Goal: Find contact information: Find contact information

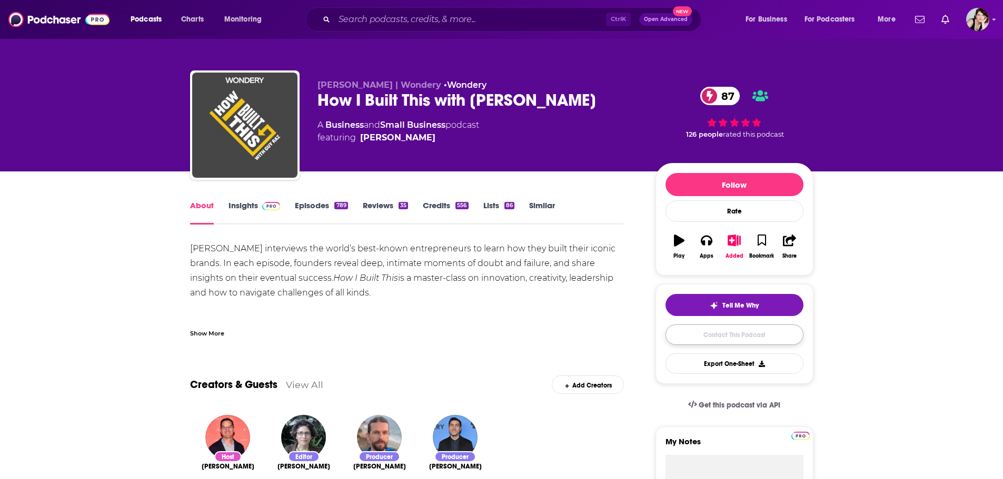
click at [731, 334] on link "Contact This Podcast" at bounding box center [734, 335] width 138 height 21
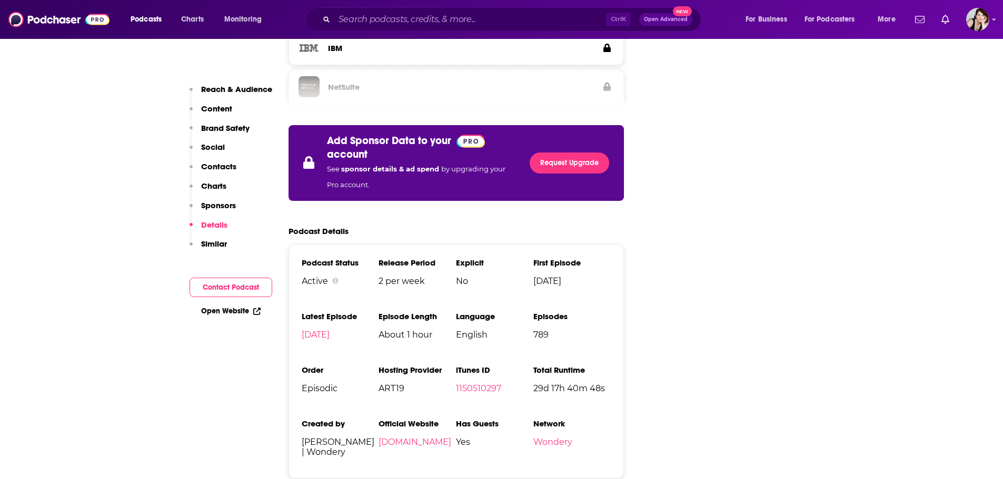
scroll to position [2188, 0]
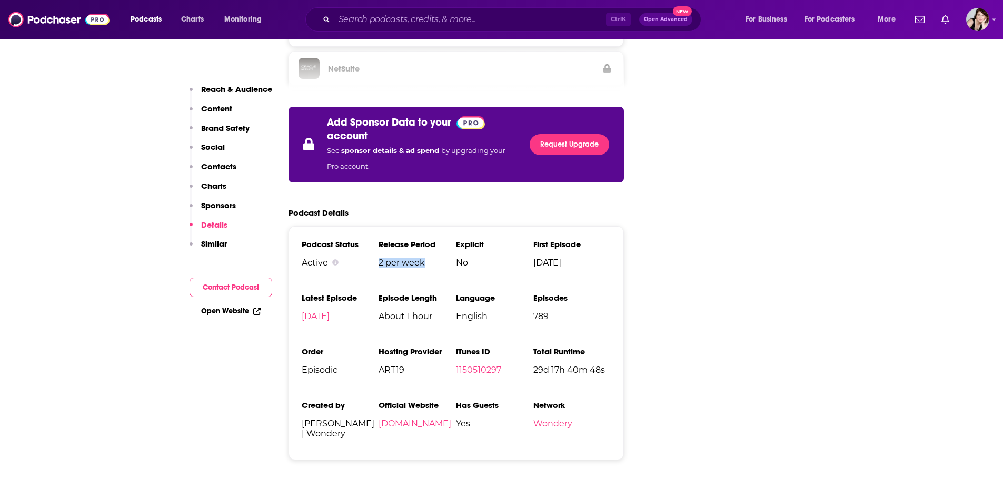
drag, startPoint x: 424, startPoint y: 199, endPoint x: 380, endPoint y: 201, distance: 44.2
click at [380, 258] on span "2 per week" at bounding box center [416, 263] width 77 height 10
copy span "2 per week"
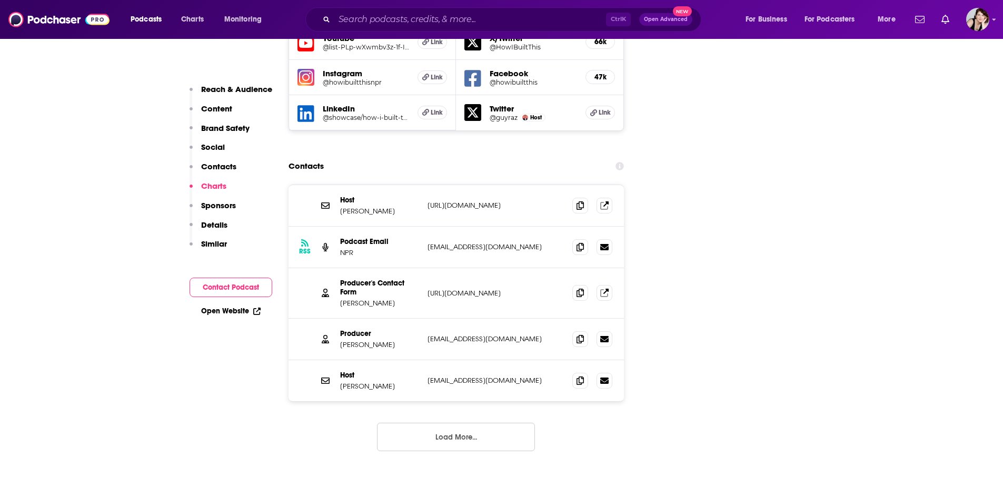
scroll to position [1241, 0]
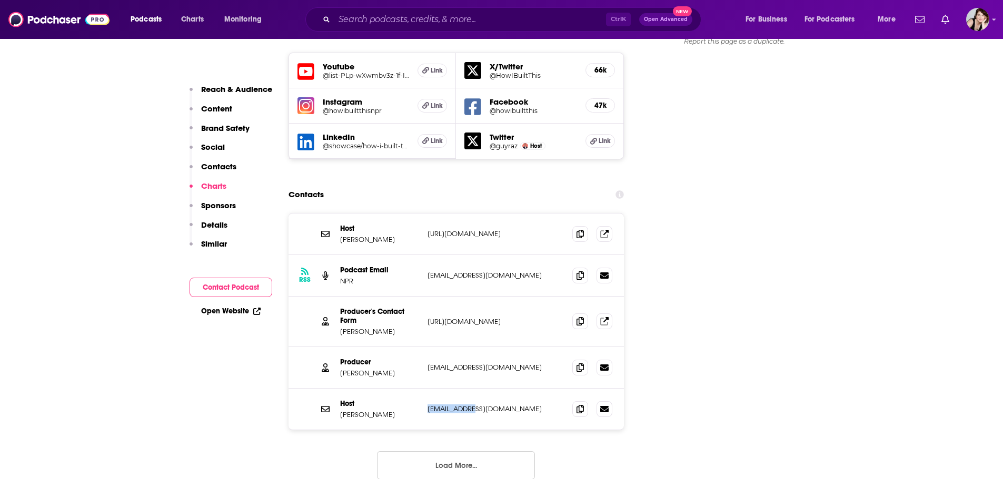
drag, startPoint x: 481, startPoint y: 343, endPoint x: 424, endPoint y: 344, distance: 56.3
click at [424, 389] on div "Host Guy Raz graz@npr.org graz@npr.org" at bounding box center [456, 409] width 336 height 41
copy p "graz@npr.org"
drag, startPoint x: 500, startPoint y: 208, endPoint x: 416, endPoint y: 214, distance: 83.9
click at [0, 0] on div "Podcast Email NPR PodCasts@npr.org PodCasts@npr.org" at bounding box center [0, 0] width 0 height 0
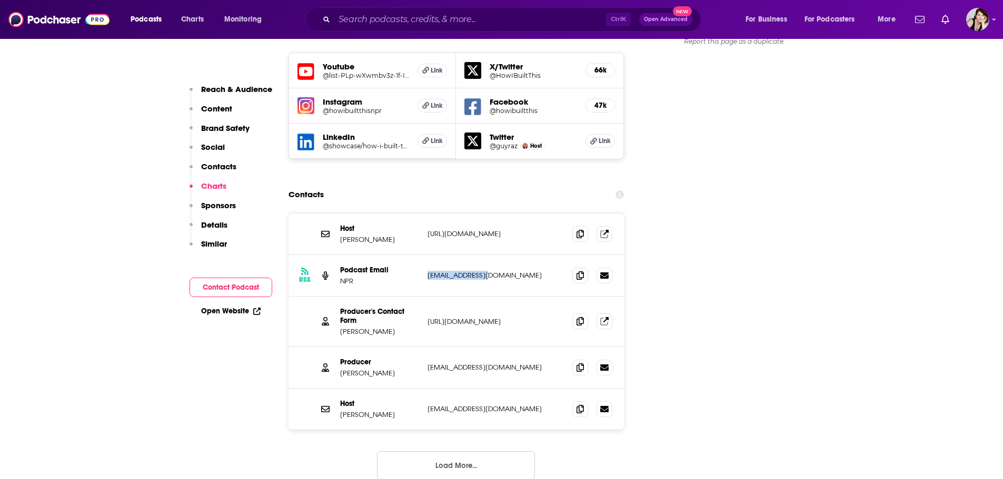
copy div "PodCasts@npr.org"
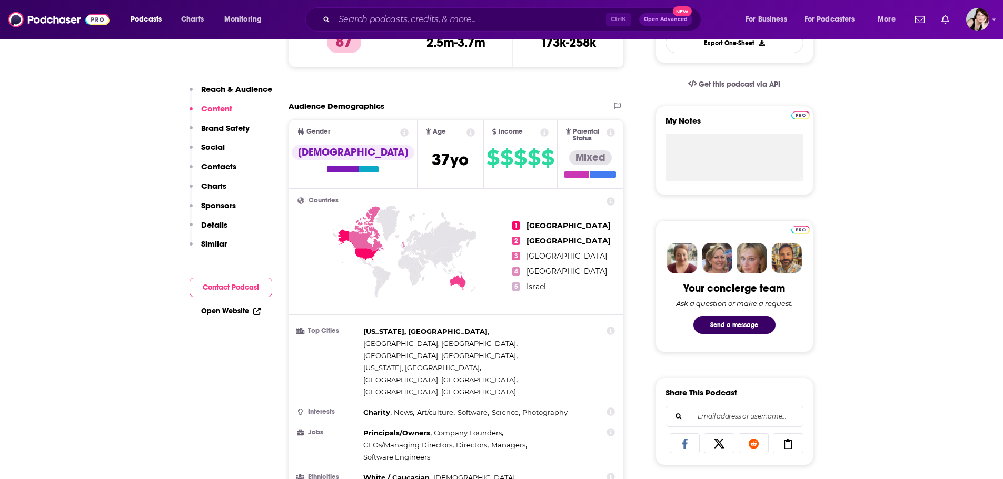
scroll to position [188, 0]
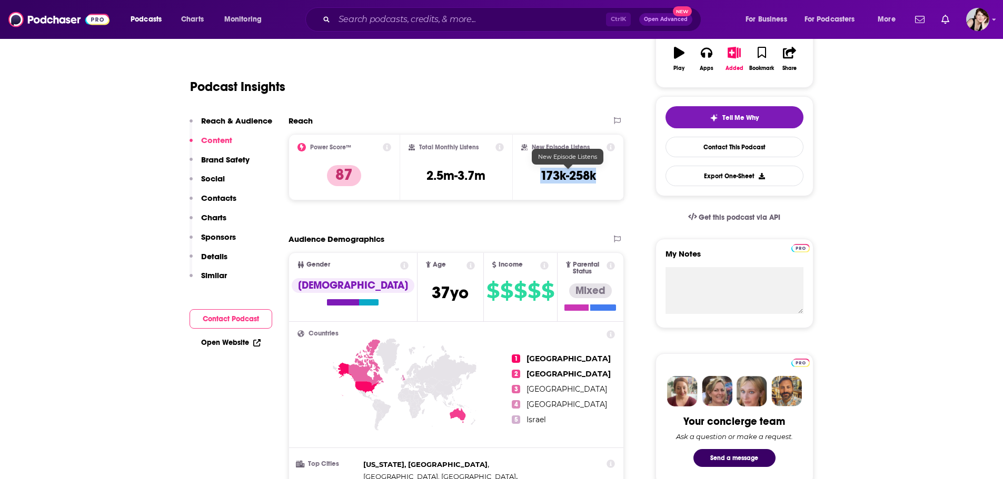
drag, startPoint x: 604, startPoint y: 174, endPoint x: 537, endPoint y: 178, distance: 67.0
click at [537, 178] on div "New Episode Listens 173k-258k" at bounding box center [568, 167] width 94 height 48
copy h3 "173k-258k"
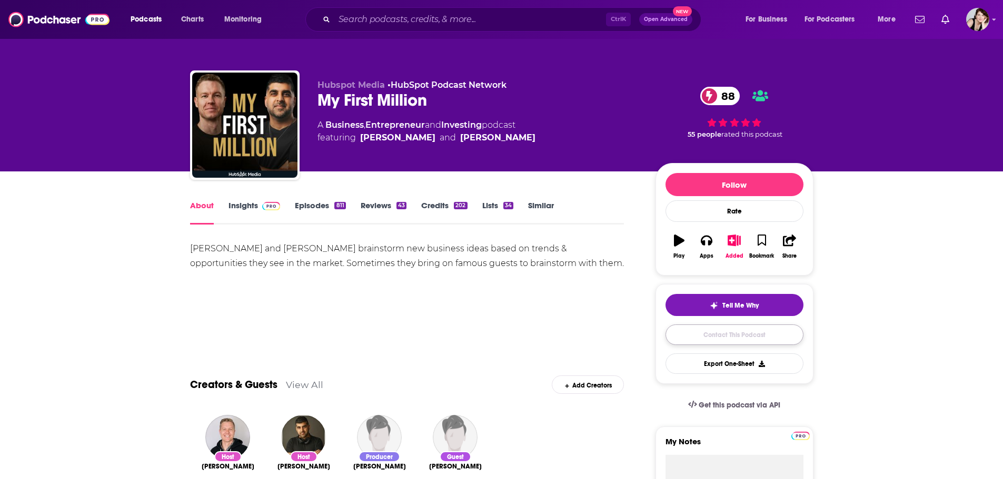
click at [742, 334] on link "Contact This Podcast" at bounding box center [734, 335] width 138 height 21
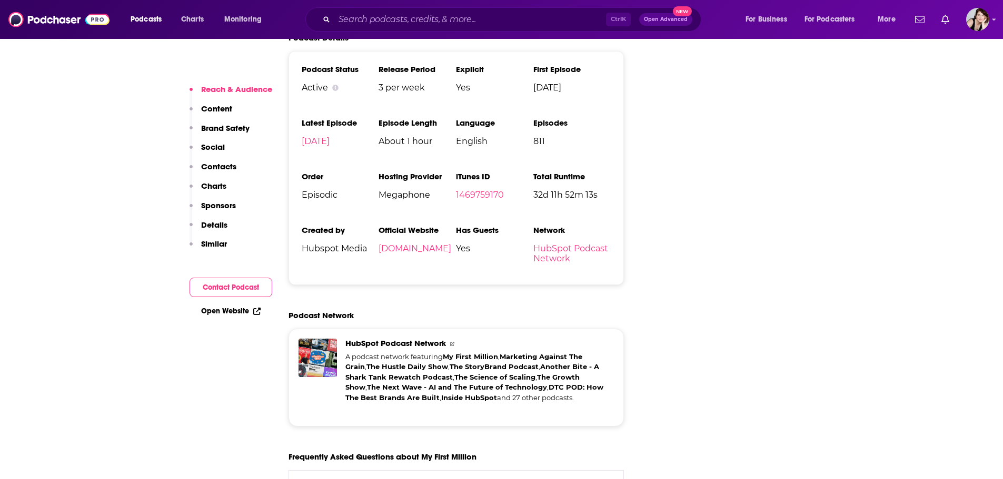
scroll to position [2231, 0]
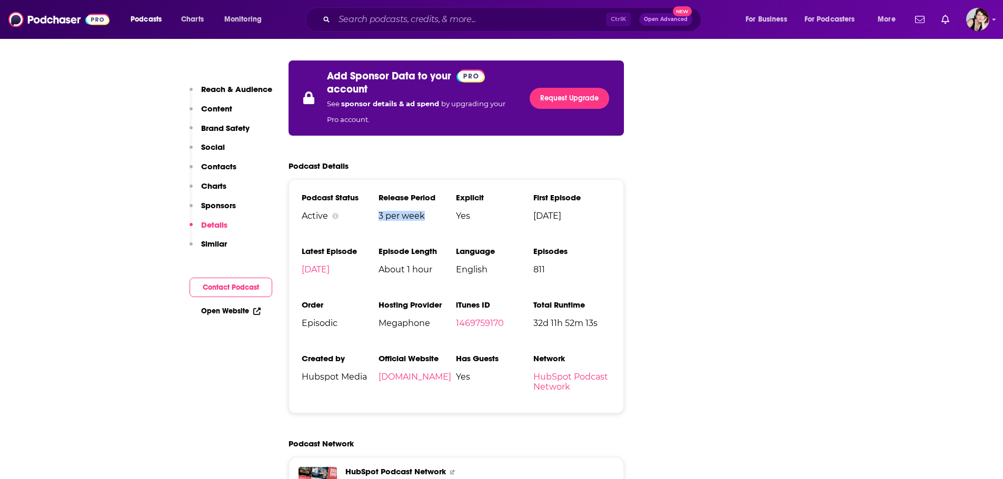
drag, startPoint x: 429, startPoint y: 163, endPoint x: 378, endPoint y: 163, distance: 50.5
click at [378, 211] on span "3 per week" at bounding box center [416, 216] width 77 height 10
copy span "3 per week"
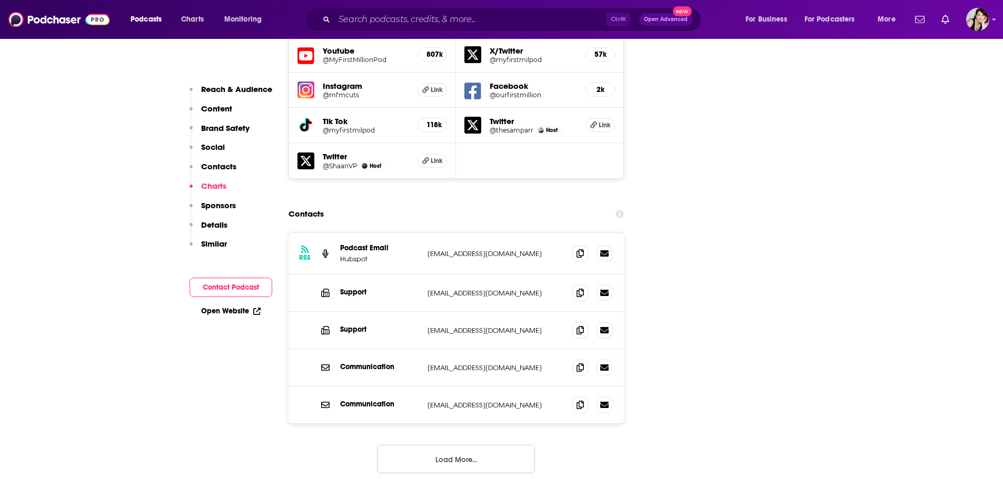
scroll to position [1231, 0]
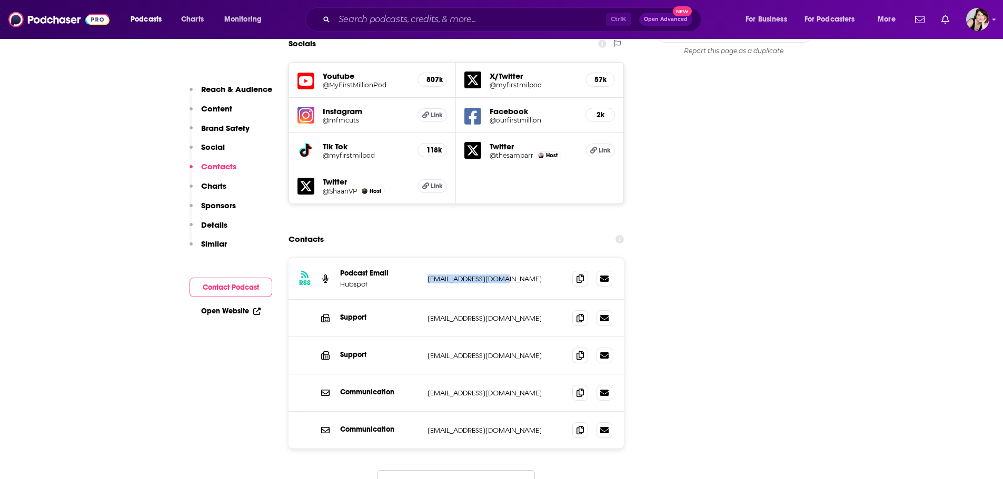
drag, startPoint x: 512, startPoint y: 224, endPoint x: 424, endPoint y: 224, distance: 87.4
click at [424, 258] on div "RSS Podcast Email Hubspot podcasts@hubspot.com podcasts@hubspot.com" at bounding box center [456, 279] width 336 height 42
copy p "podcasts@hubspot.com"
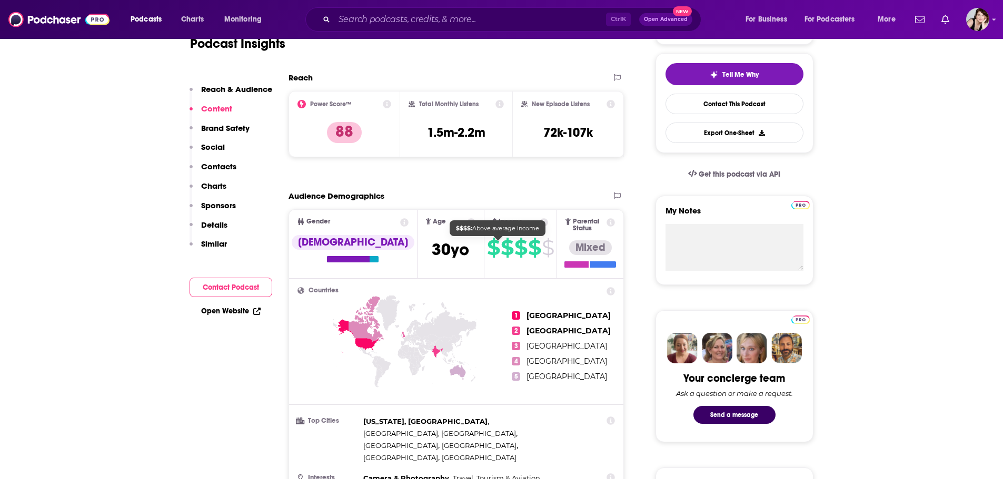
scroll to position [178, 0]
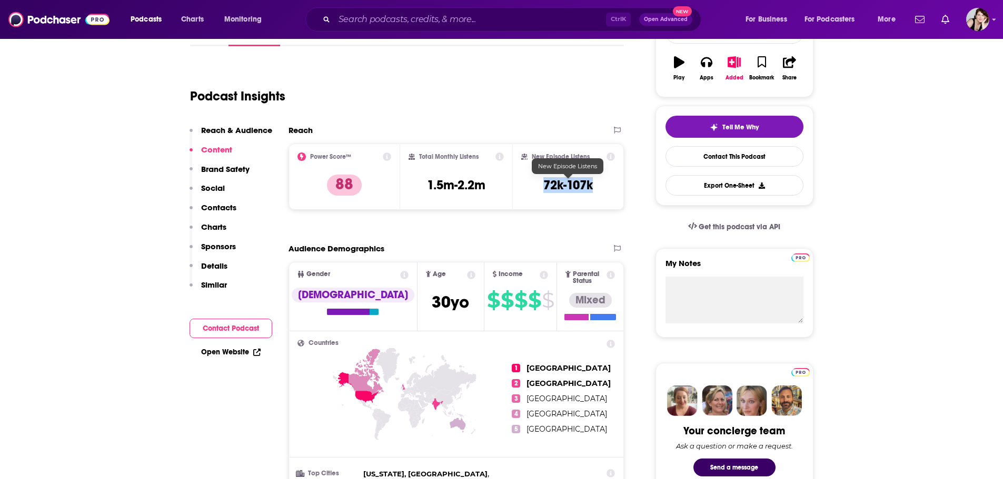
drag, startPoint x: 596, startPoint y: 183, endPoint x: 538, endPoint y: 184, distance: 57.9
click at [538, 184] on div "New Episode Listens 72k-107k" at bounding box center [568, 177] width 94 height 48
copy h3 "72k-107k"
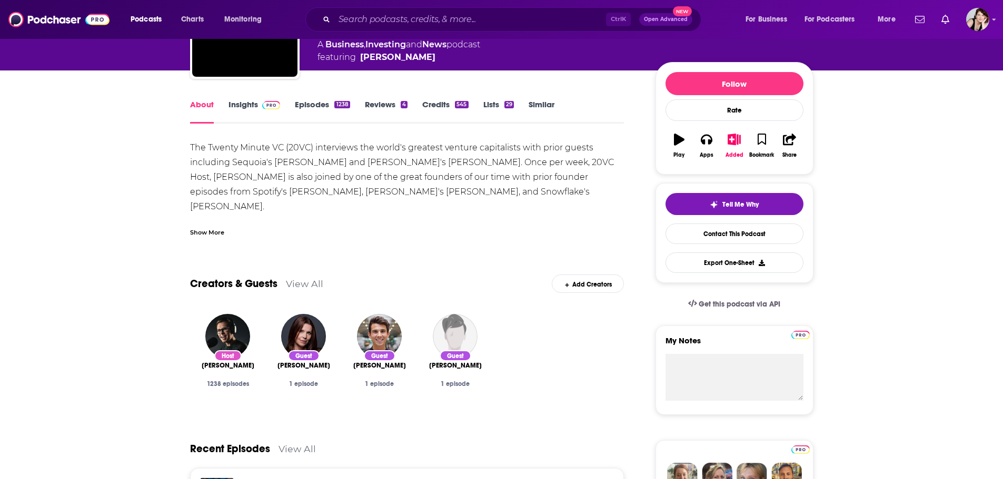
scroll to position [158, 0]
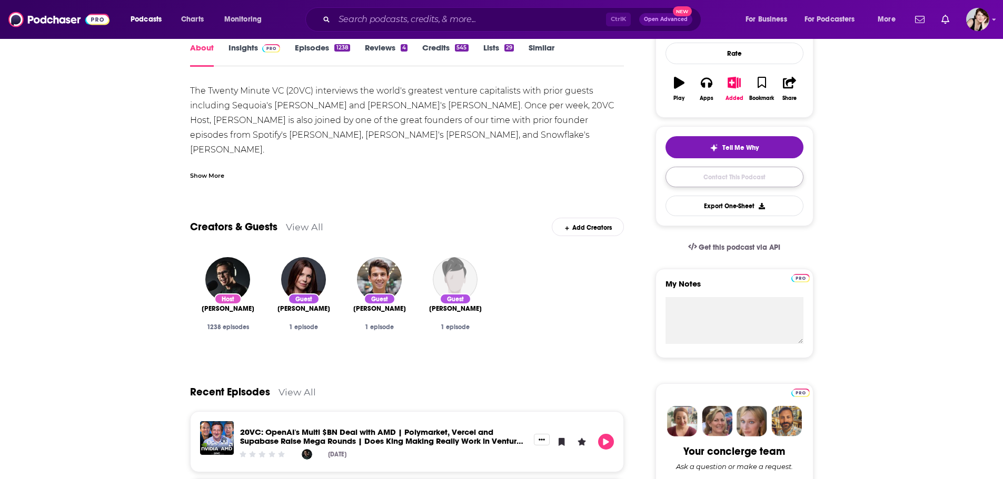
click at [741, 176] on link "Contact This Podcast" at bounding box center [734, 177] width 138 height 21
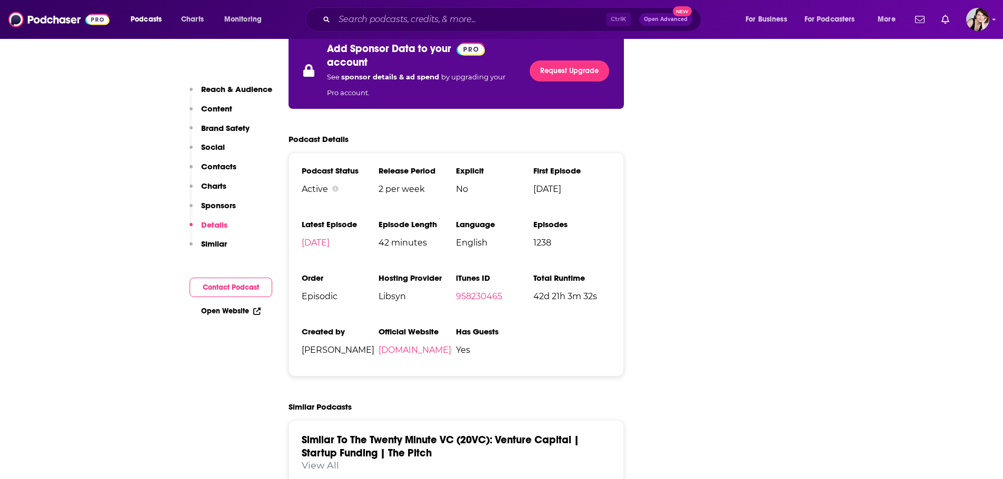
scroll to position [2039, 0]
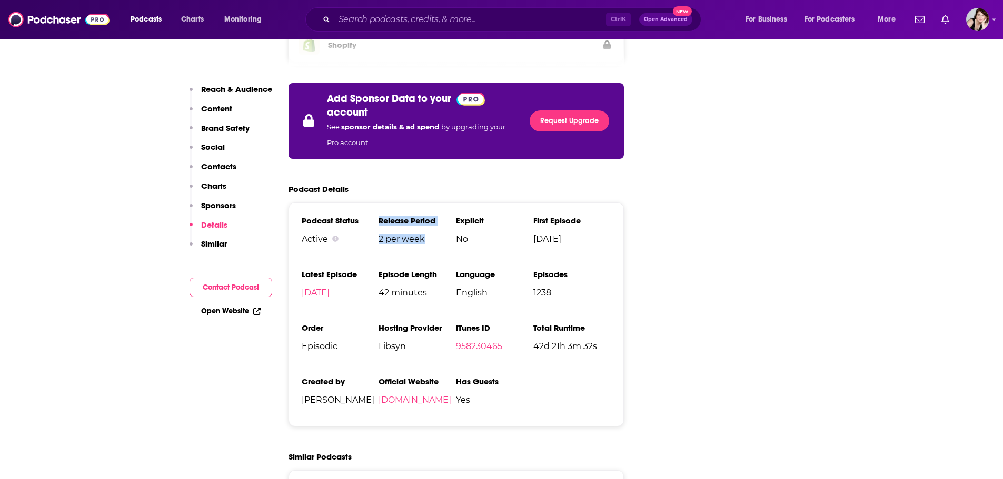
drag, startPoint x: 433, startPoint y: 187, endPoint x: 375, endPoint y: 186, distance: 57.9
click at [375, 216] on ul "Podcast Status Active Release Period 2 per week Explicit No First Episode Jan 1…" at bounding box center [456, 315] width 309 height 198
click at [413, 234] on span "2 per week" at bounding box center [416, 239] width 77 height 10
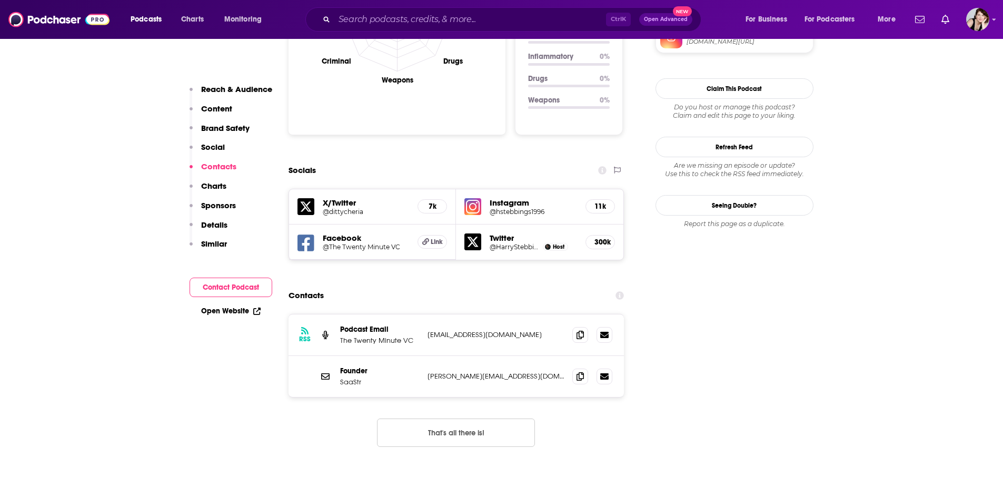
scroll to position [1092, 0]
drag, startPoint x: 541, startPoint y: 270, endPoint x: 430, endPoint y: 269, distance: 110.5
click at [426, 315] on div "RSS Podcast Email The Twenty Minute VC hazza.stebbings@googlemail.com hazza.ste…" at bounding box center [456, 336] width 336 height 42
copy p "hazza.stebbings@googlemail.com"
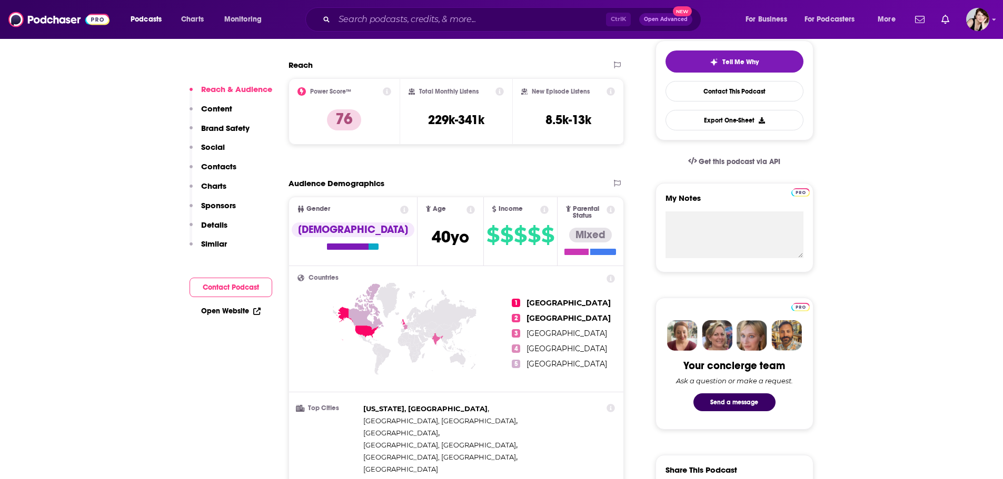
scroll to position [249, 0]
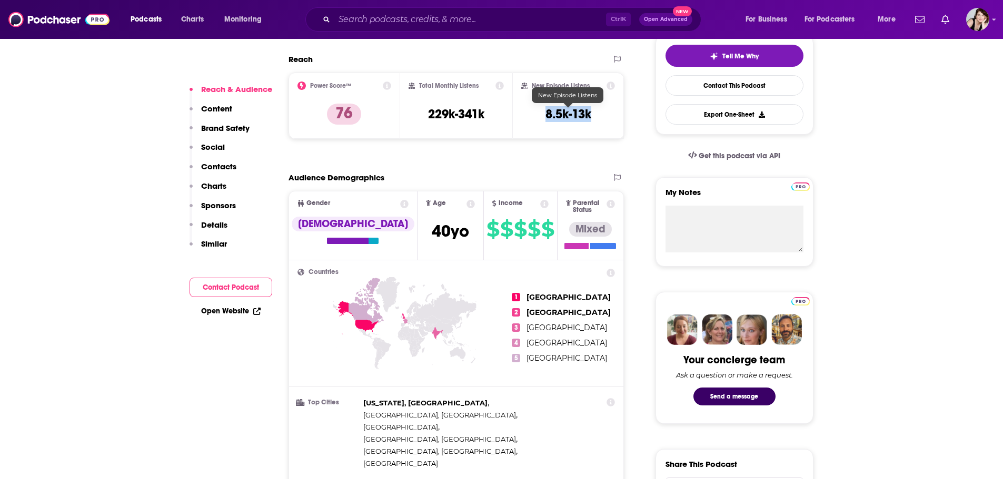
drag, startPoint x: 599, startPoint y: 110, endPoint x: 531, endPoint y: 112, distance: 68.4
click at [531, 112] on div "New Episode Listens 8.5k-13k" at bounding box center [568, 106] width 94 height 48
copy h3 "8.5k-13k"
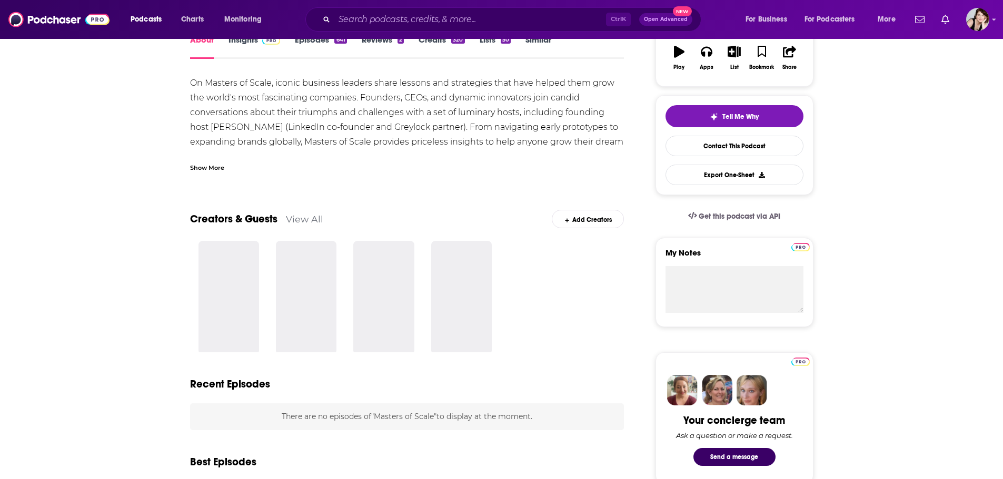
scroll to position [158, 0]
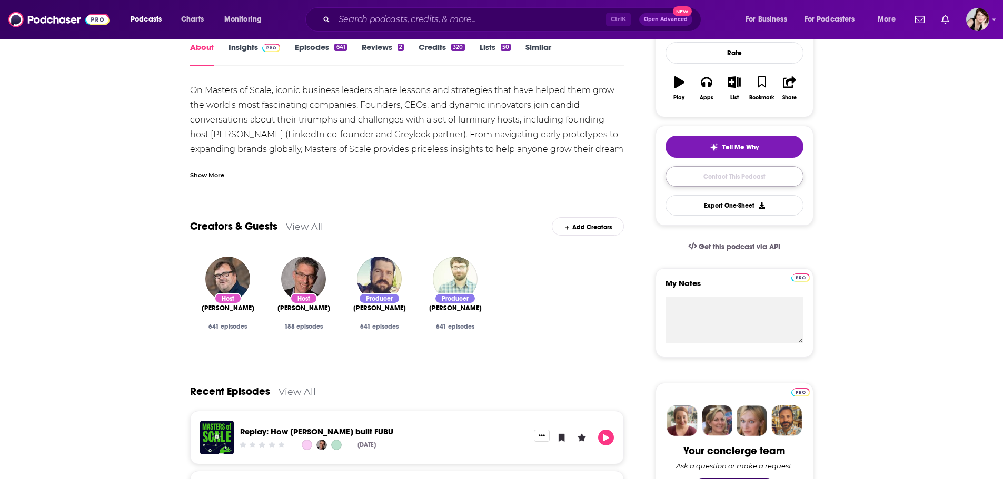
click at [747, 173] on link "Contact This Podcast" at bounding box center [734, 176] width 138 height 21
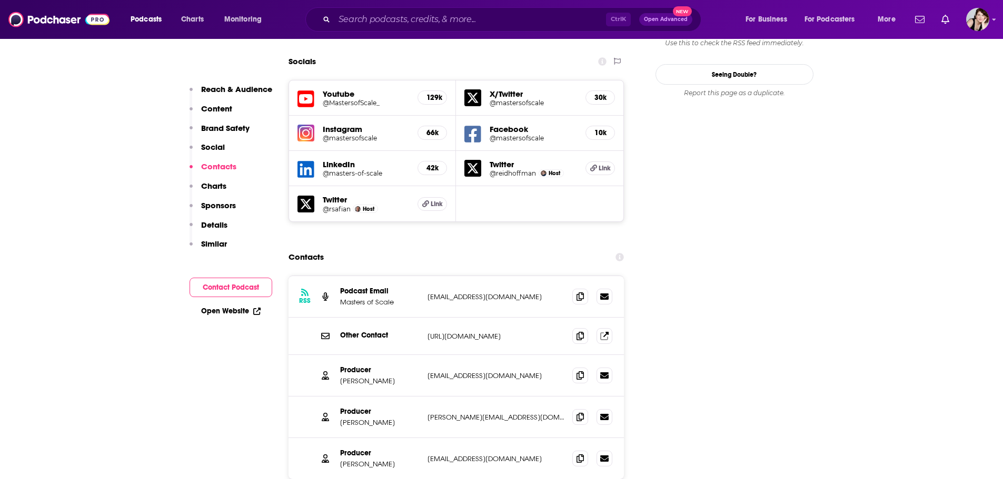
scroll to position [1176, 0]
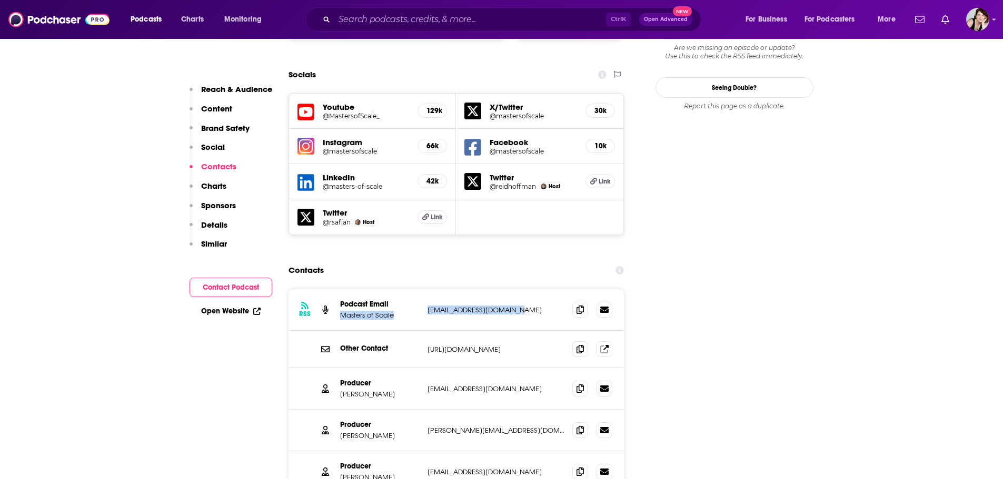
drag, startPoint x: 533, startPoint y: 255, endPoint x: 422, endPoint y: 254, distance: 110.5
click at [422, 289] on div "RSS Podcast Email Masters of Scale hello@mastersofscale.com hello@mastersofscal…" at bounding box center [456, 310] width 336 height 42
click at [486, 306] on p "hello@mastersofscale.com" at bounding box center [495, 310] width 137 height 9
drag, startPoint x: 521, startPoint y: 253, endPoint x: 424, endPoint y: 255, distance: 96.9
click at [424, 289] on div "RSS Podcast Email Masters of Scale hello@mastersofscale.com hello@mastersofscal…" at bounding box center [456, 310] width 336 height 42
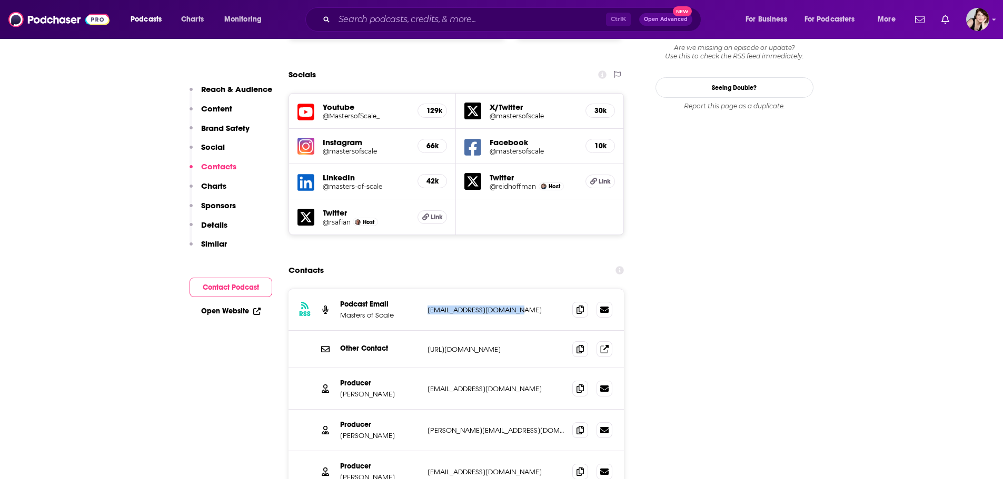
copy p "hello@mastersofscale.com"
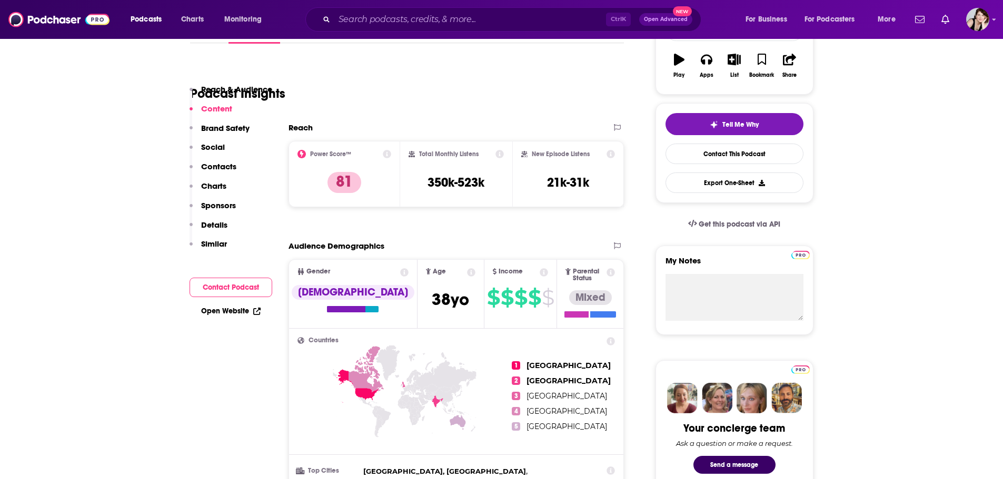
scroll to position [176, 0]
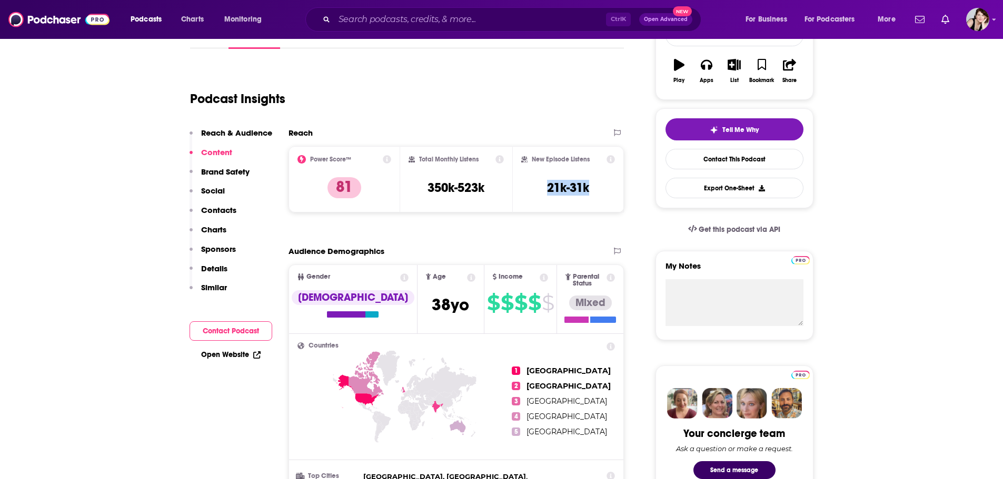
drag, startPoint x: 592, startPoint y: 185, endPoint x: 537, endPoint y: 185, distance: 54.7
click at [537, 185] on div "New Episode Listens 21k-31k" at bounding box center [568, 179] width 94 height 48
copy h3 "21k-31k"
